Goal: Obtain resource: Download file/media

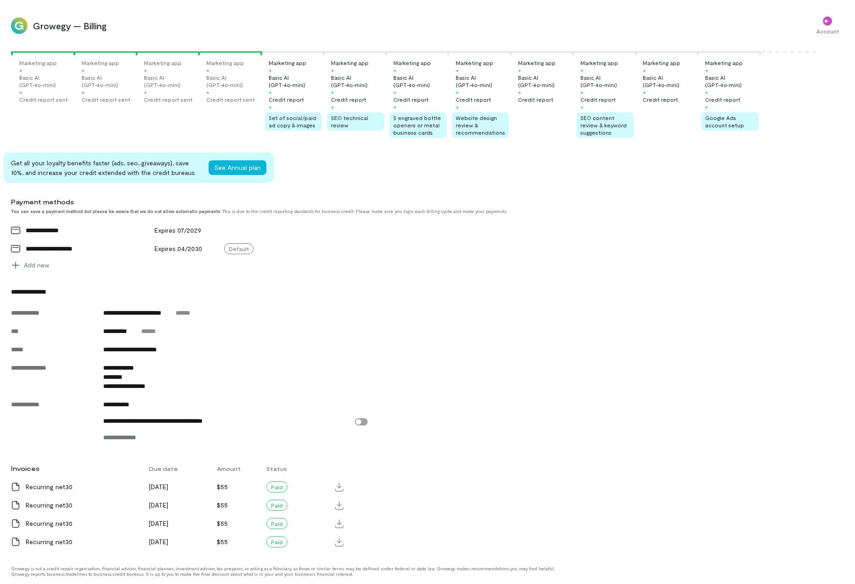
scroll to position [208, 0]
click at [342, 487] on icon at bounding box center [339, 487] width 8 height 9
click at [340, 511] on div at bounding box center [339, 505] width 15 height 15
click at [338, 522] on icon at bounding box center [339, 524] width 8 height 9
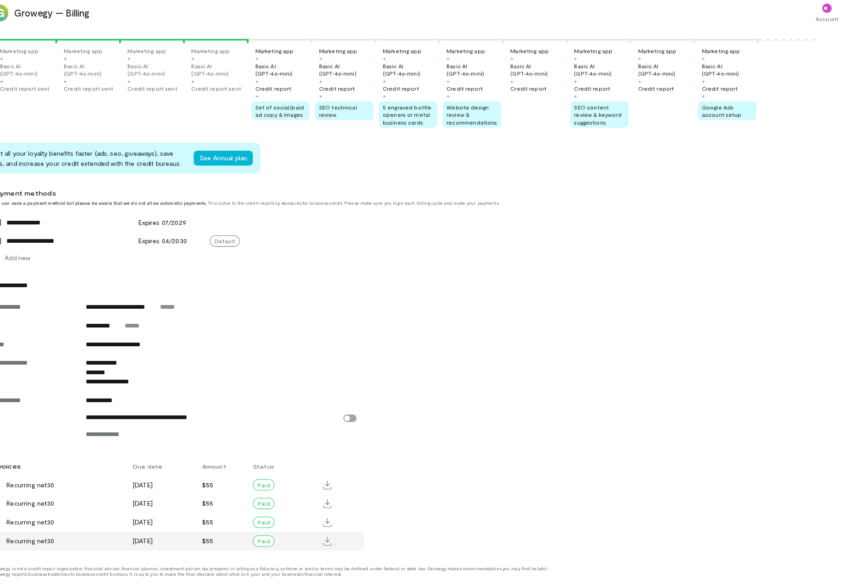
click at [332, 535] on div at bounding box center [339, 542] width 15 height 15
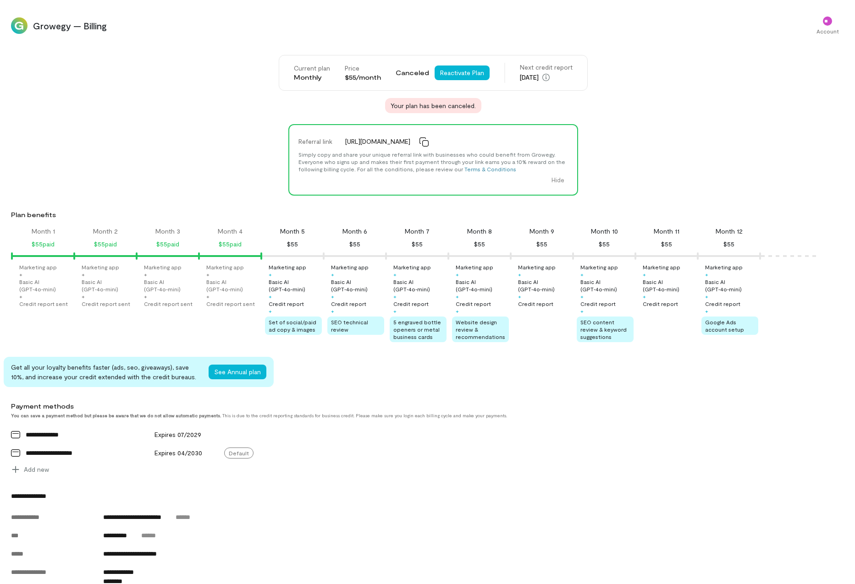
scroll to position [0, 0]
